Goal: Transaction & Acquisition: Obtain resource

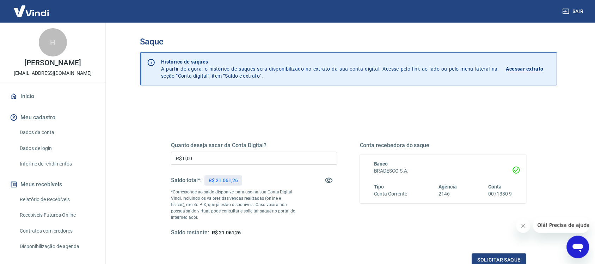
click at [60, 198] on link "Relatório de Recebíveis" at bounding box center [57, 199] width 80 height 14
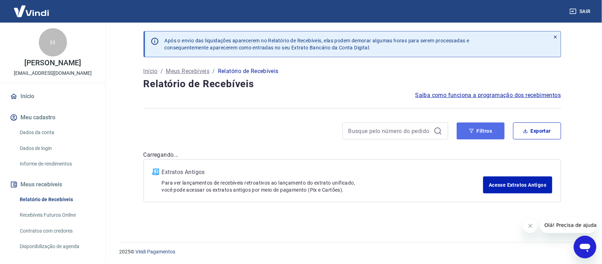
click at [482, 130] on button "Filtros" at bounding box center [481, 130] width 48 height 17
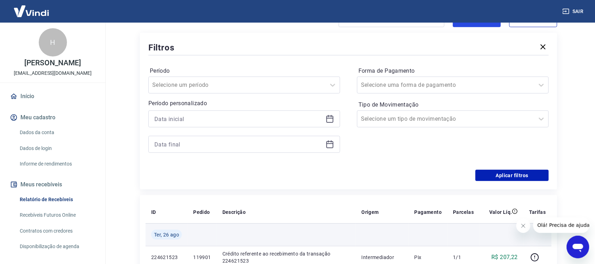
scroll to position [132, 0]
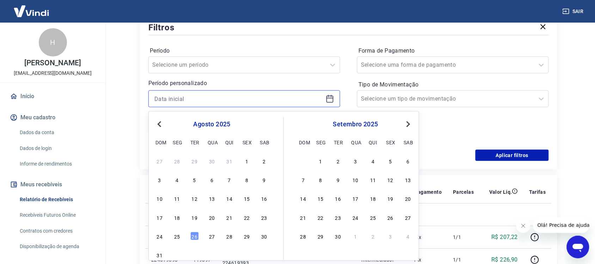
click at [185, 96] on input at bounding box center [239, 98] width 169 height 11
click at [177, 237] on div "25" at bounding box center [177, 236] width 8 height 8
type input "25/08/2025"
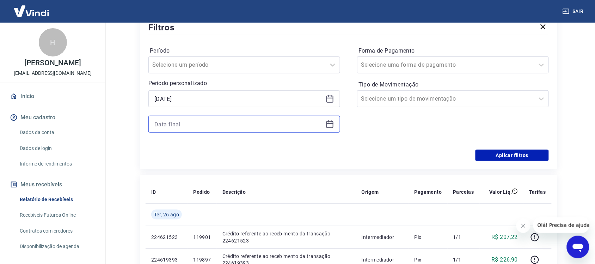
click at [172, 128] on input at bounding box center [239, 124] width 169 height 11
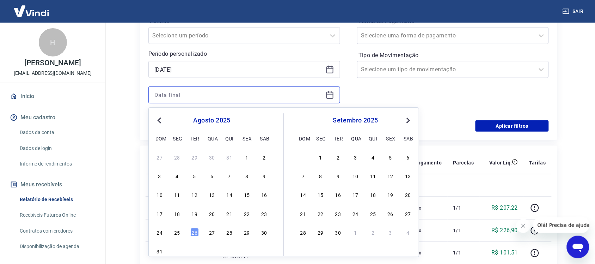
scroll to position [176, 0]
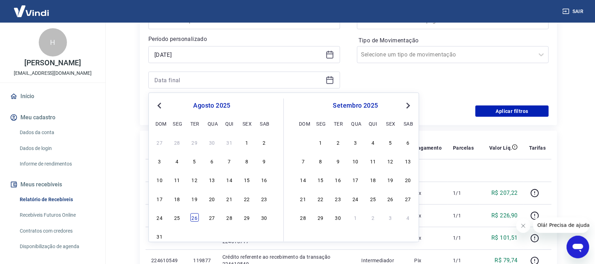
click at [196, 219] on div "26" at bounding box center [194, 217] width 8 height 8
type input "26/08/2025"
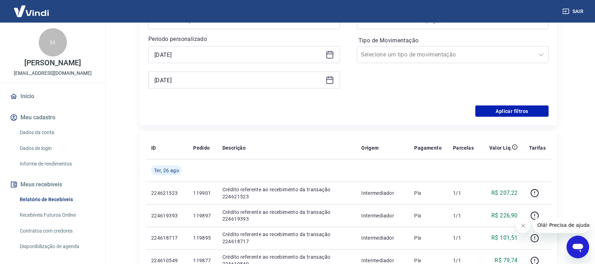
scroll to position [44, 0]
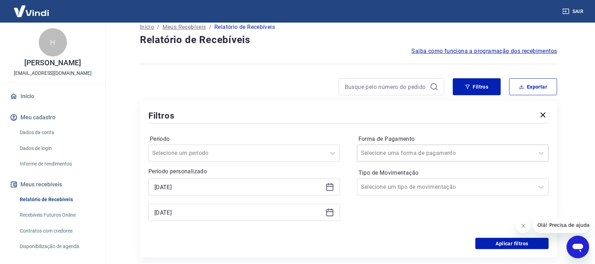
click at [367, 149] on input "Forma de Pagamento" at bounding box center [396, 153] width 71 height 8
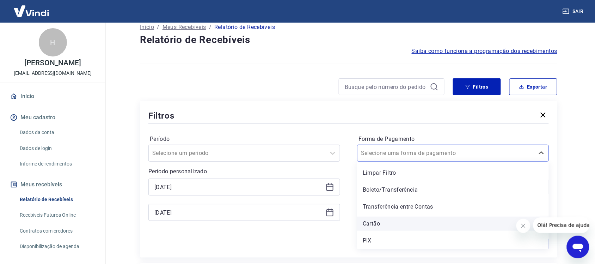
click at [367, 226] on div "Cartão" at bounding box center [453, 224] width 192 height 14
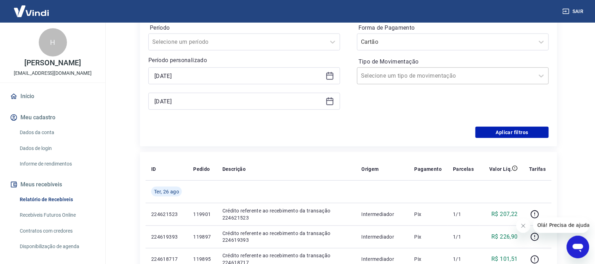
scroll to position [176, 0]
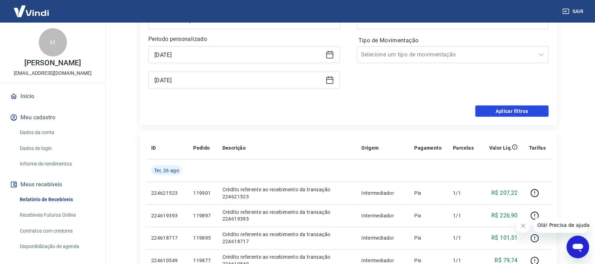
click at [519, 110] on button "Aplicar filtros" at bounding box center [512, 110] width 73 height 11
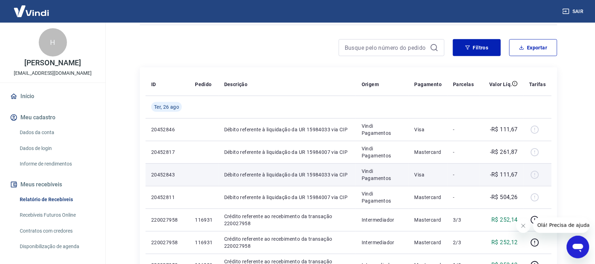
scroll to position [88, 0]
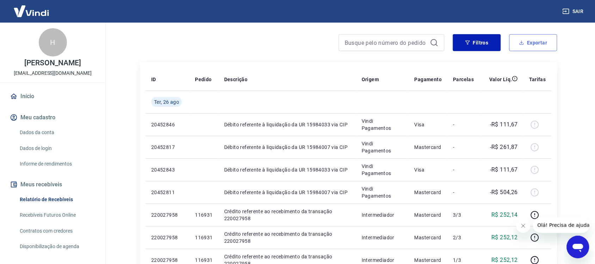
click at [534, 42] on button "Exportar" at bounding box center [534, 42] width 48 height 17
type input "25/08/2025"
type input "26/08/2025"
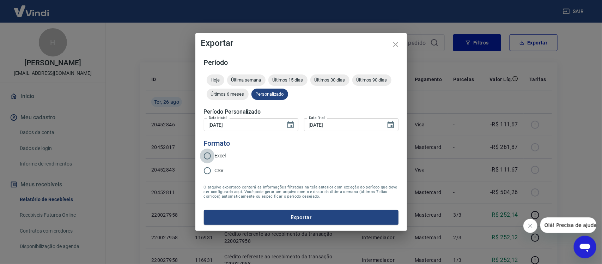
click at [204, 154] on input "Excel" at bounding box center [207, 156] width 15 height 15
radio input "true"
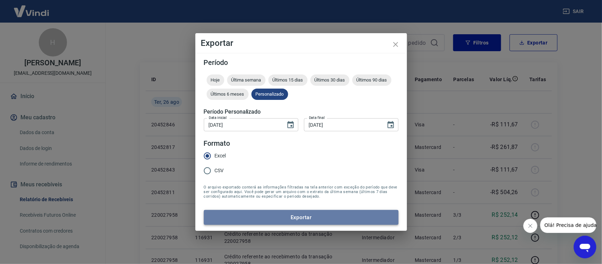
click at [284, 213] on button "Exportar" at bounding box center [301, 217] width 195 height 15
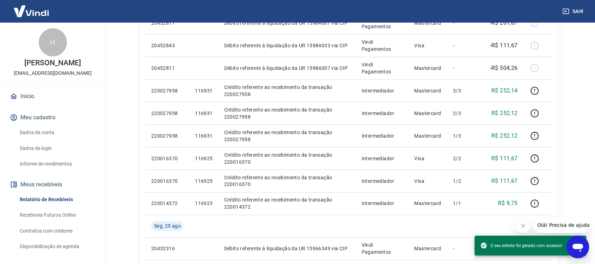
scroll to position [220, 0]
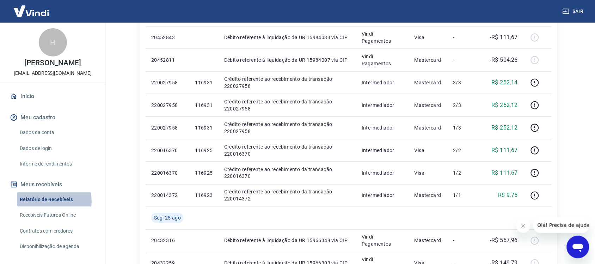
click at [54, 201] on link "Relatório de Recebíveis" at bounding box center [57, 199] width 80 height 14
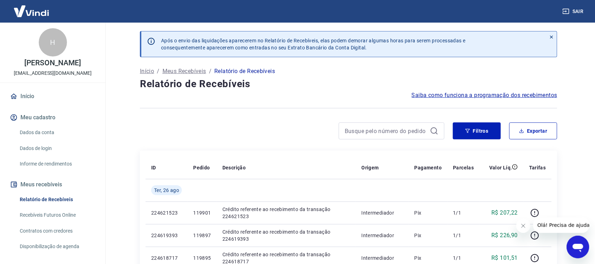
click at [46, 199] on link "Relatório de Recebíveis" at bounding box center [57, 199] width 80 height 14
click at [55, 182] on button "Meus recebíveis" at bounding box center [52, 185] width 89 height 16
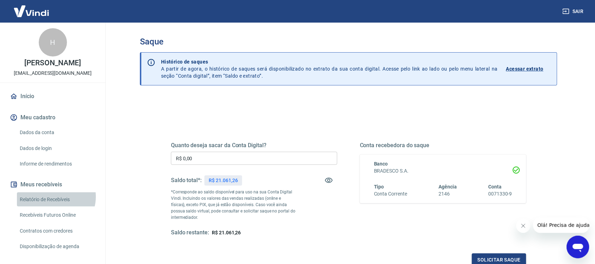
click at [56, 196] on link "Relatório de Recebíveis" at bounding box center [57, 199] width 80 height 14
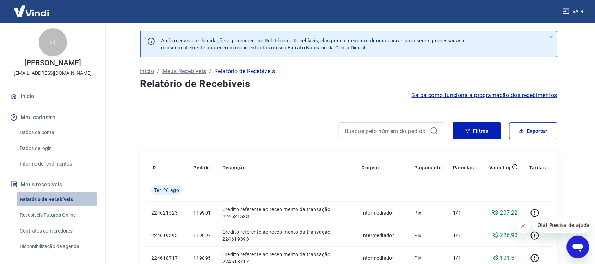
click at [61, 198] on link "Relatório de Recebíveis" at bounding box center [57, 199] width 80 height 14
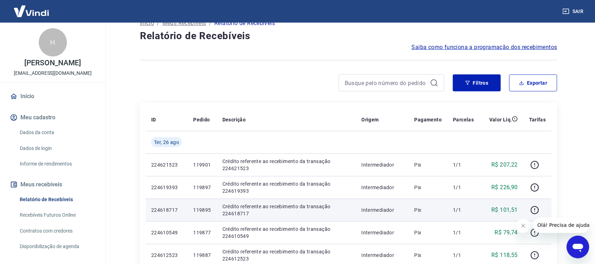
scroll to position [132, 0]
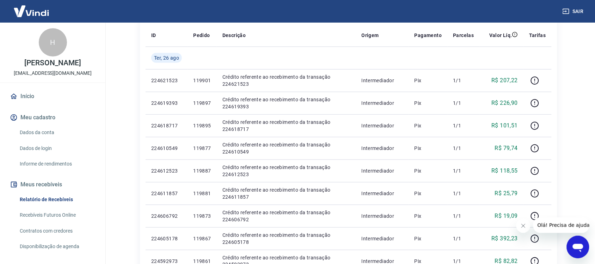
click at [59, 212] on link "Recebíveis Futuros Online" at bounding box center [57, 215] width 80 height 14
click at [43, 199] on link "Relatório de Recebíveis" at bounding box center [57, 199] width 80 height 14
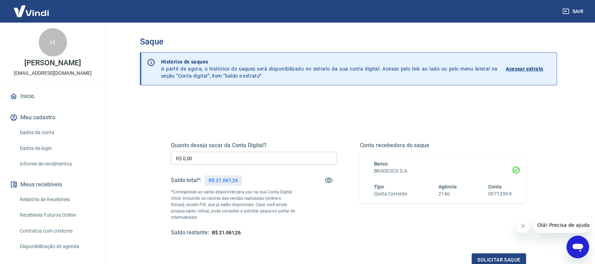
scroll to position [44, 0]
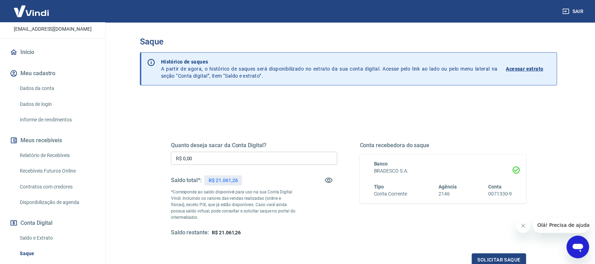
click at [52, 155] on link "Relatório de Recebíveis" at bounding box center [57, 155] width 80 height 14
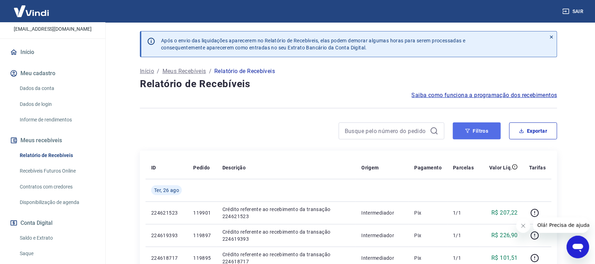
click at [472, 135] on button "Filtros" at bounding box center [477, 130] width 48 height 17
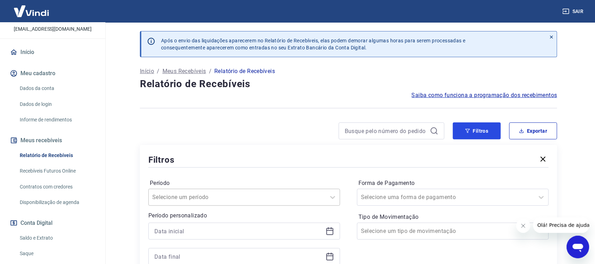
scroll to position [44, 0]
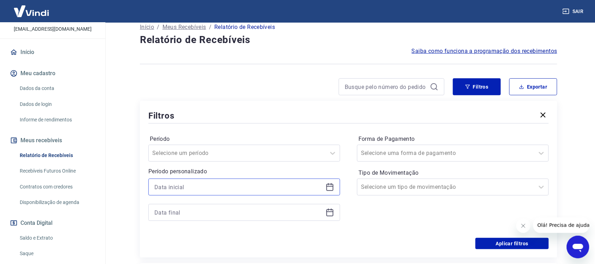
click at [173, 186] on input at bounding box center [239, 187] width 169 height 11
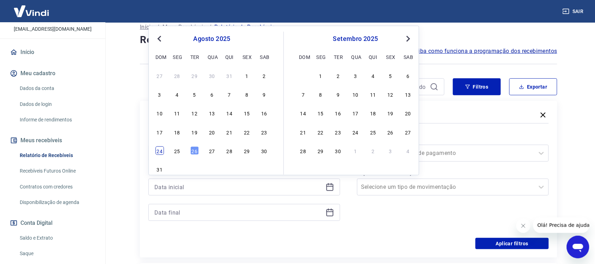
click at [160, 151] on div "24" at bounding box center [160, 150] width 8 height 8
type input "24/08/2025"
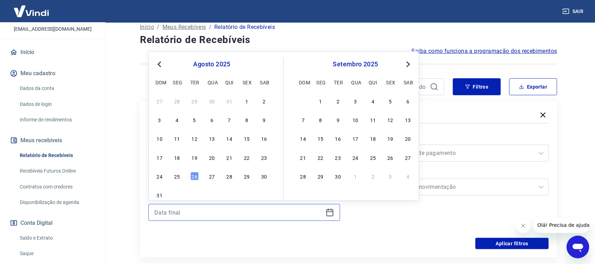
click at [168, 214] on input at bounding box center [239, 212] width 169 height 11
click at [198, 179] on div "26" at bounding box center [194, 176] width 8 height 8
type input "26/08/2025"
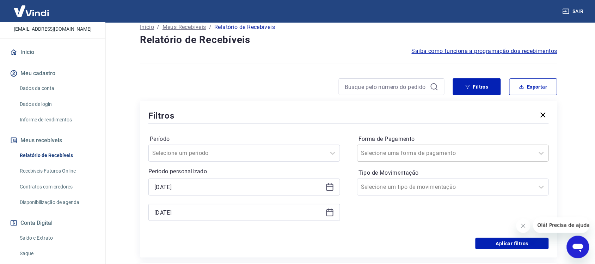
click at [446, 150] on div at bounding box center [446, 153] width 170 height 10
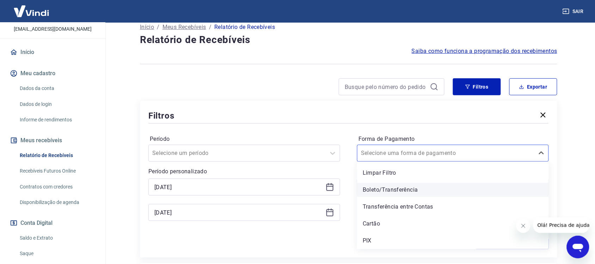
click at [382, 190] on div "Boleto/Transferência" at bounding box center [453, 190] width 192 height 14
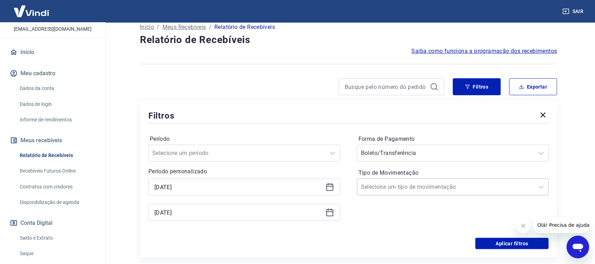
click at [369, 189] on input "Tipo de Movimentação" at bounding box center [396, 187] width 71 height 8
click at [380, 155] on input "Forma de Pagamento" at bounding box center [396, 153] width 71 height 8
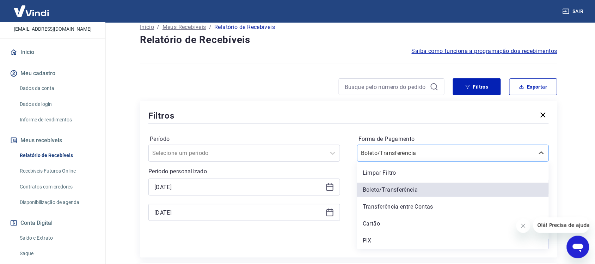
click at [378, 154] on input "Forma de Pagamento" at bounding box center [396, 153] width 71 height 8
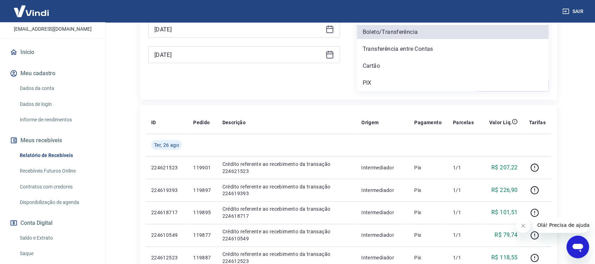
scroll to position [196, 0]
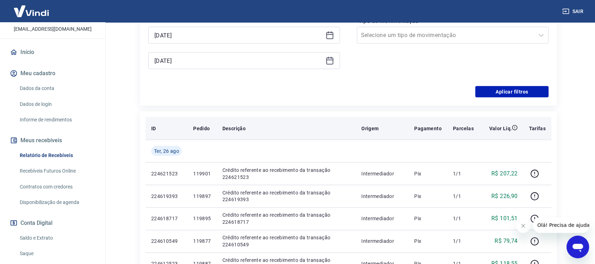
click at [297, 124] on th "Descrição" at bounding box center [286, 128] width 139 height 23
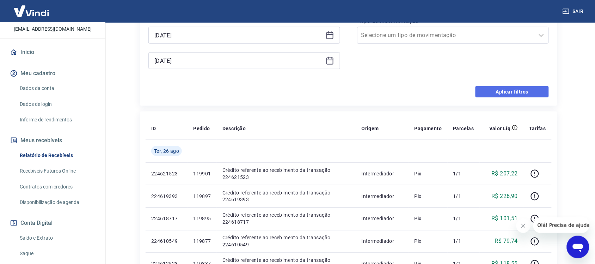
click at [505, 92] on button "Aplicar filtros" at bounding box center [512, 91] width 73 height 11
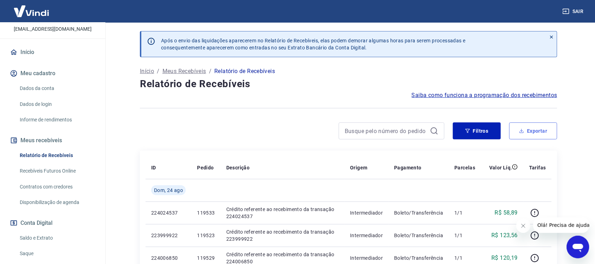
click at [530, 133] on button "Exportar" at bounding box center [534, 130] width 48 height 17
type input "24/08/2025"
type input "26/08/2025"
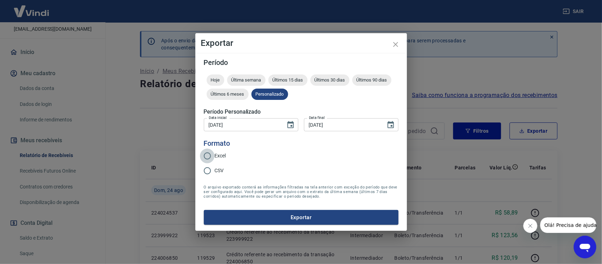
click at [207, 155] on input "Excel" at bounding box center [207, 156] width 15 height 15
radio input "true"
click at [305, 218] on button "Exportar" at bounding box center [301, 217] width 195 height 15
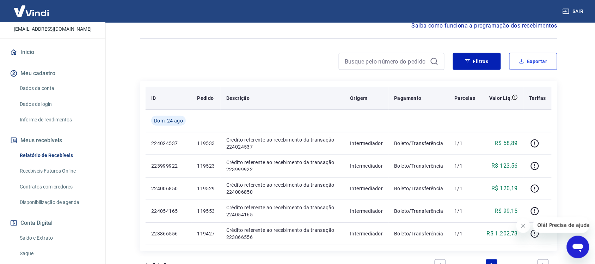
scroll to position [34, 0]
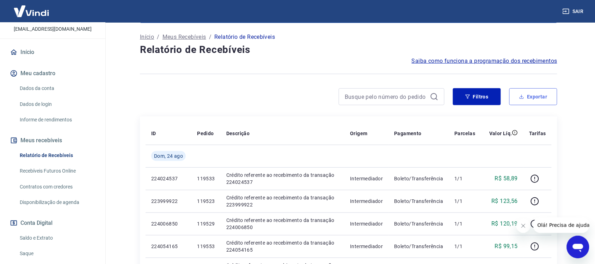
click at [530, 97] on button "Exportar" at bounding box center [534, 96] width 48 height 17
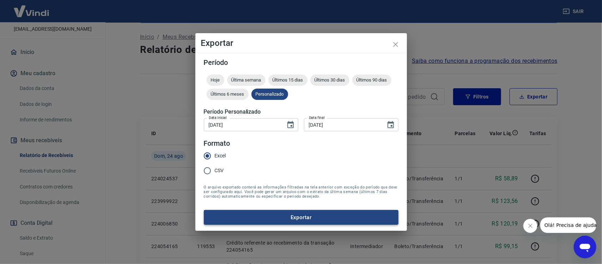
click at [279, 220] on button "Exportar" at bounding box center [301, 217] width 195 height 15
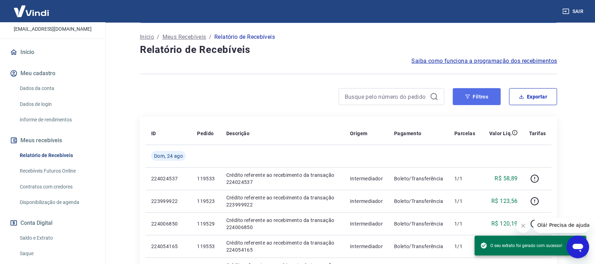
click at [480, 100] on button "Filtros" at bounding box center [477, 96] width 48 height 17
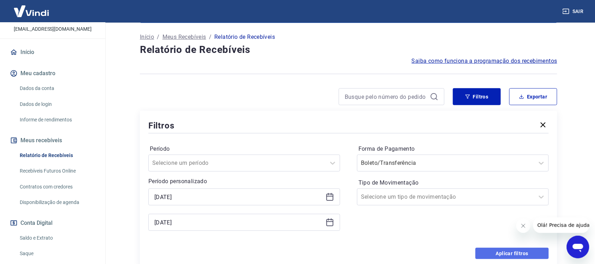
click at [504, 257] on button "Aplicar filtros" at bounding box center [512, 253] width 73 height 11
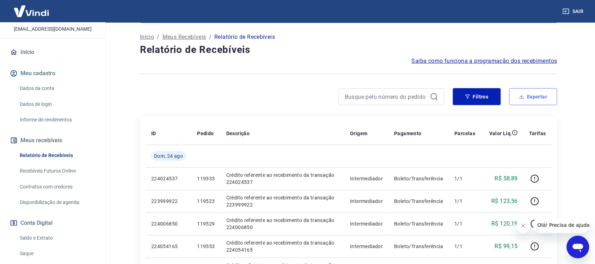
click at [528, 97] on button "Exportar" at bounding box center [534, 96] width 48 height 17
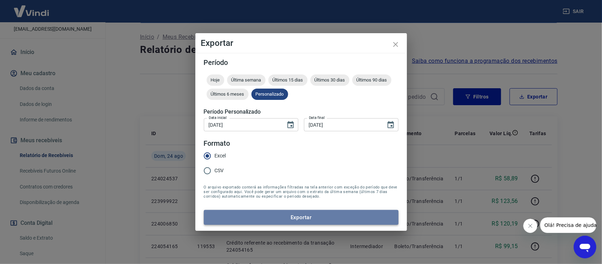
click at [270, 220] on button "Exportar" at bounding box center [301, 217] width 195 height 15
